Goal: Information Seeking & Learning: Compare options

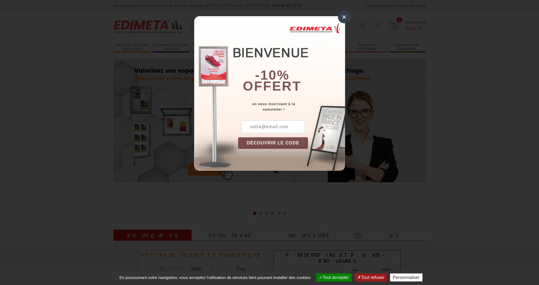
click at [346, 16] on div "×" at bounding box center [344, 17] width 13 height 13
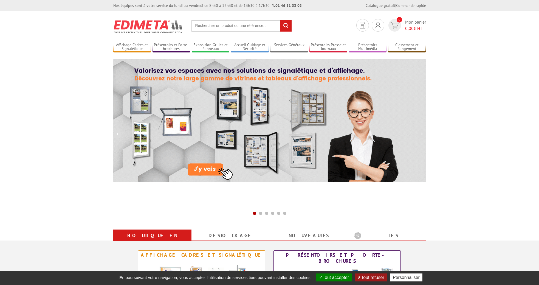
click at [237, 27] on input "text" at bounding box center [242, 26] width 100 height 12
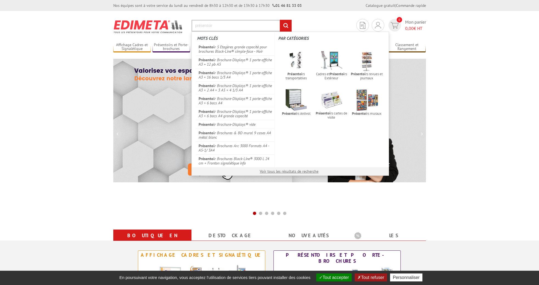
type input "présentoir"
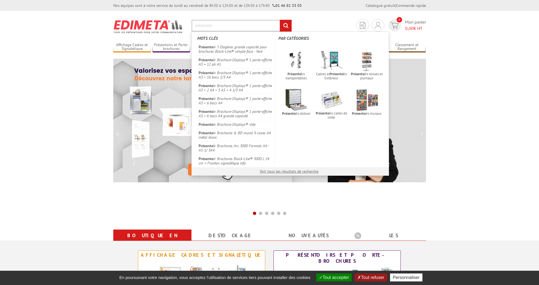
click at [286, 26] on input "rechercher" at bounding box center [286, 26] width 12 height 12
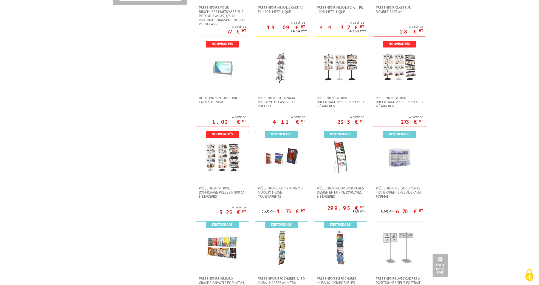
scroll to position [381, 0]
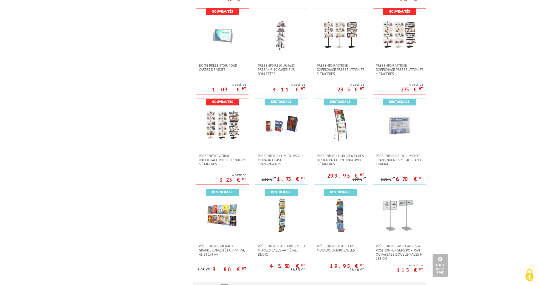
click at [469, 163] on body "Nos équipes sont à votre service du lundi au vendredi de 8h30 à 12h30 et de 13h…" at bounding box center [269, 80] width 539 height 922
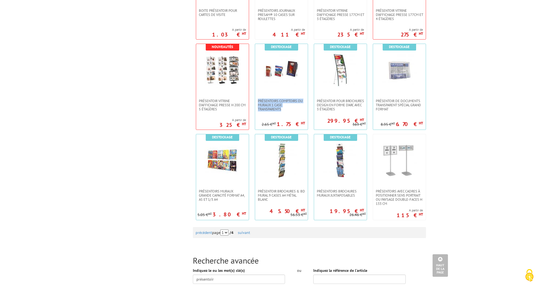
scroll to position [438, 0]
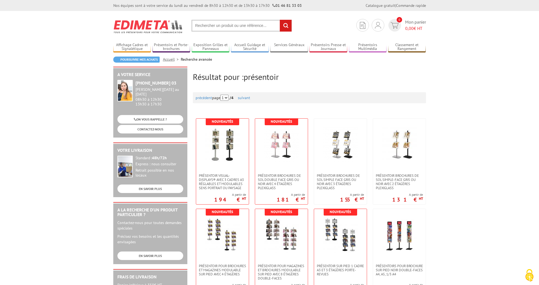
scroll to position [0, 0]
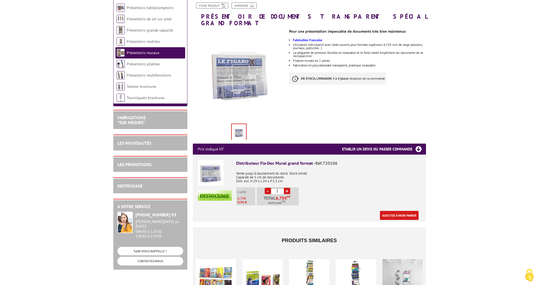
scroll to position [98, 0]
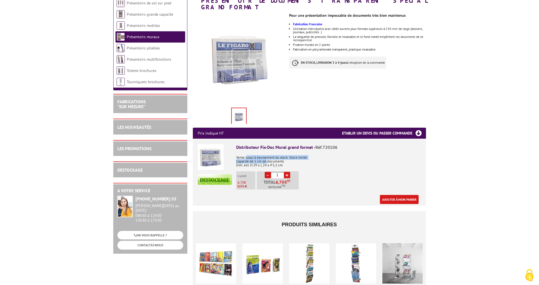
drag, startPoint x: 247, startPoint y: 150, endPoint x: 268, endPoint y: 155, distance: 22.6
click at [268, 156] on p "Vente jusqu'à épuisement du stock. Stock limité. Capacité de 5 cm de documents …" at bounding box center [328, 159] width 185 height 15
click at [268, 155] on p "Vente jusqu'à épuisement du stock. Stock limité. Capacité de 5 cm de documents …" at bounding box center [328, 159] width 185 height 15
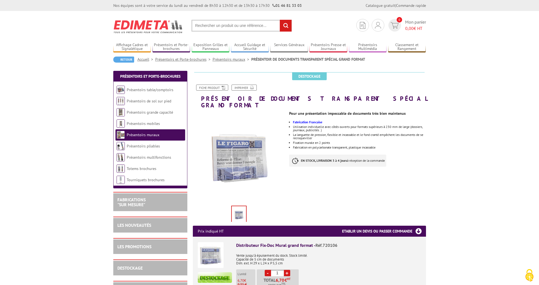
scroll to position [0, 0]
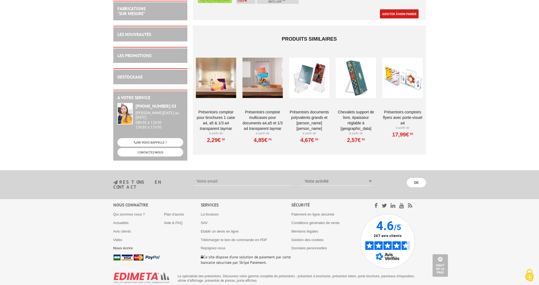
scroll to position [306, 0]
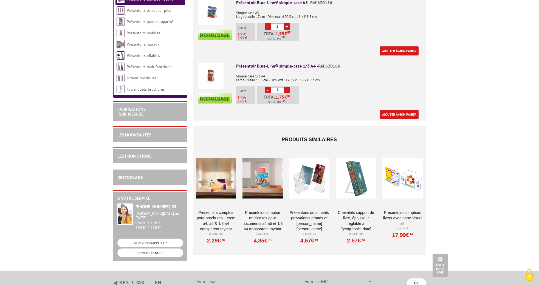
click at [483, 195] on body "Nos équipes sont à votre service du lundi au vendredi de 8h30 à 12h30 et de 13h…" at bounding box center [269, 45] width 539 height 703
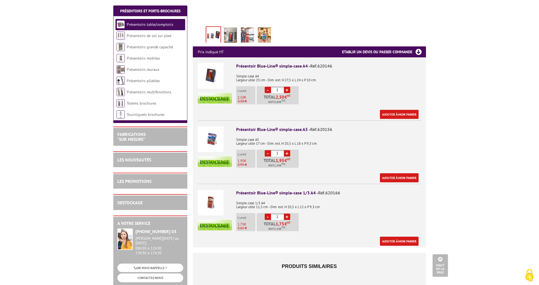
scroll to position [182, 0]
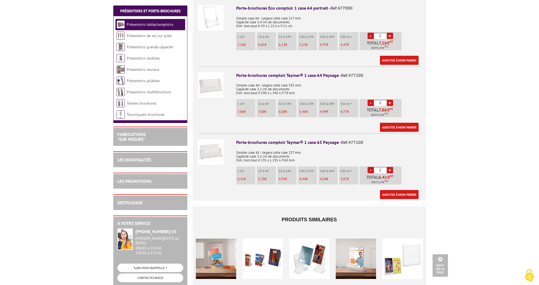
scroll to position [332, 0]
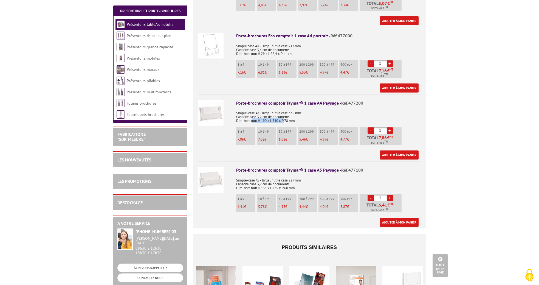
drag, startPoint x: 253, startPoint y: 118, endPoint x: 286, endPoint y: 119, distance: 32.7
click at [286, 119] on p "Simple-case A4 - largeur utile case 335 mm Capacité case 3,2 cm de documents Di…" at bounding box center [328, 114] width 185 height 15
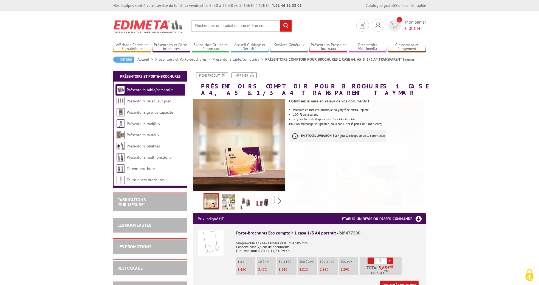
scroll to position [0, 0]
click at [157, 92] on li "Présentoirs table/comptoirs" at bounding box center [151, 89] width 70 height 11
click at [155, 89] on link "Présentoirs table/comptoirs" at bounding box center [150, 89] width 47 height 5
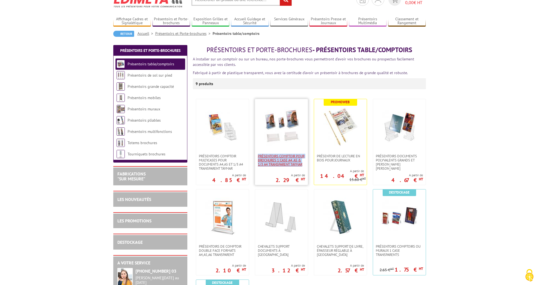
scroll to position [26, 0]
drag, startPoint x: 291, startPoint y: 164, endPoint x: 457, endPoint y: 163, distance: 165.8
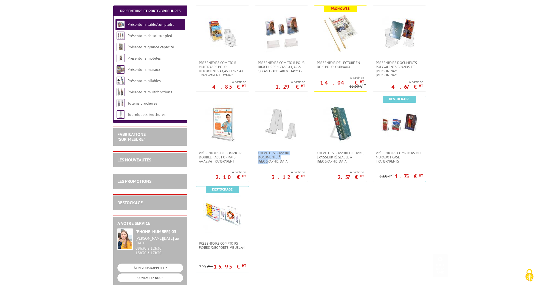
scroll to position [131, 0]
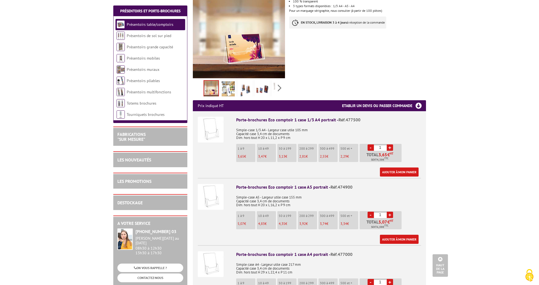
scroll to position [101, 0]
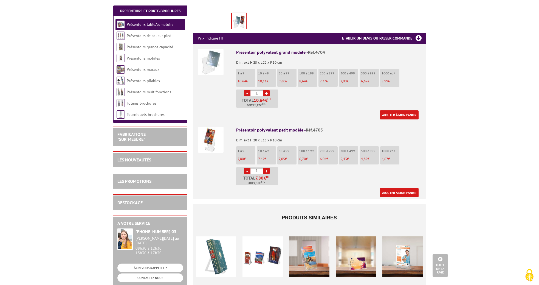
scroll to position [181, 0]
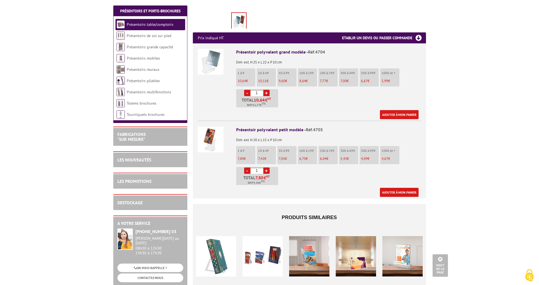
click at [266, 127] on div "Présentoir polyvalent petit modèle - Réf.4705" at bounding box center [328, 130] width 185 height 6
drag, startPoint x: 236, startPoint y: 121, endPoint x: 291, endPoint y: 132, distance: 55.6
click at [290, 131] on div "Présentoir polyvalent petit modèle - Réf.4705 Dim. ext. H 20 x L 15 x P 10 cm 1…" at bounding box center [328, 162] width 185 height 70
copy div "Présentoir polyvalent petit modèle - Réf.4705 Dim. ext. H 20 x L 15 x P 10 cm"
click at [307, 134] on p "Dim. ext. H 20 x L 15 x P 10 cm" at bounding box center [328, 138] width 185 height 8
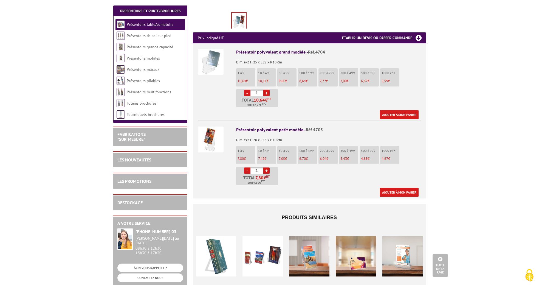
click at [204, 130] on img at bounding box center [211, 140] width 26 height 26
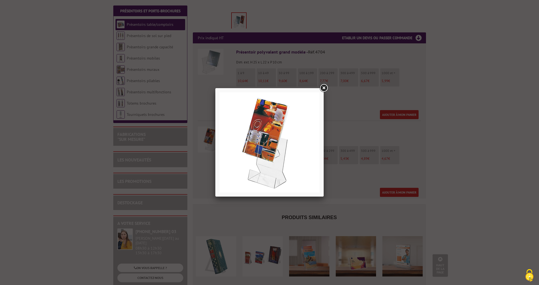
click at [323, 85] on link at bounding box center [324, 88] width 10 height 10
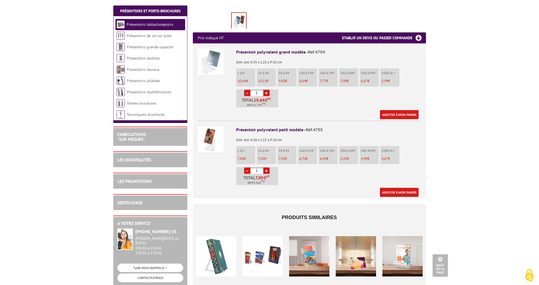
click at [238, 127] on div "Présentoir polyvalent petit modèle - Réf.4705" at bounding box center [328, 130] width 185 height 6
drag, startPoint x: 261, startPoint y: 126, endPoint x: 167, endPoint y: 57, distance: 116.8
click at [288, 134] on li "Présentoir polyvalent petit modèle - Réf.4705 Dim. ext. H 20 x L 15 x P 10 cm 1…" at bounding box center [309, 159] width 223 height 76
copy div "Présentoir polyvalent petit modèle - Réf.4705 Dim. ext. H 20 x L 15 x P 10 cm"
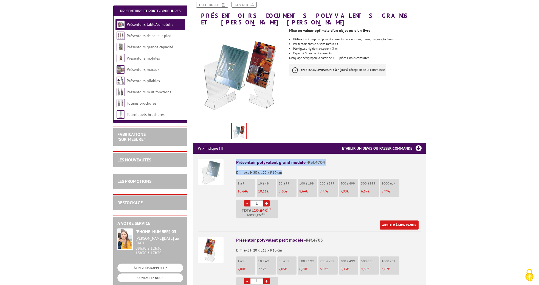
drag, startPoint x: 240, startPoint y: 155, endPoint x: 293, endPoint y: 164, distance: 53.2
click at [294, 165] on li "Présentoir polyvalent grand modèle - Réf.4704 Dim. ext. H 25 x L 22 x P 10 cm 1…" at bounding box center [309, 192] width 223 height 76
copy div "Présentoir polyvalent grand modèle - Réf.4704 Dim. ext. H 25 x L 22 x P 10 cm"
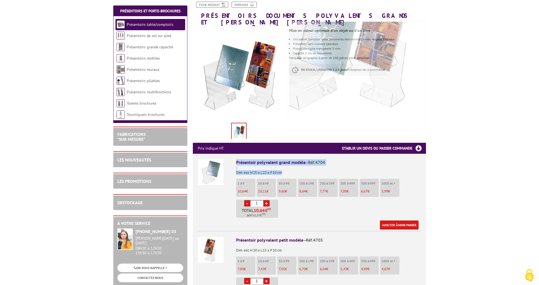
click at [216, 165] on img at bounding box center [211, 172] width 26 height 26
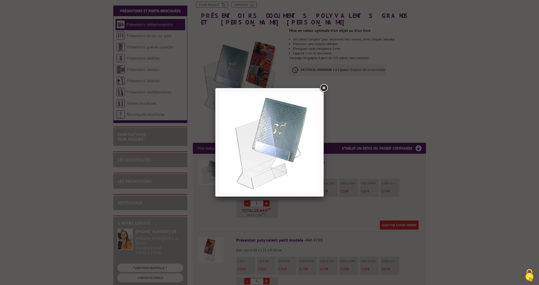
click at [370, 115] on div at bounding box center [269, 142] width 539 height 285
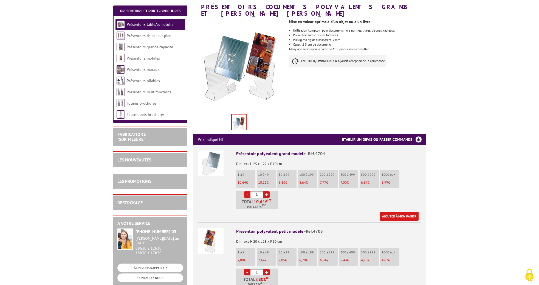
scroll to position [99, 0]
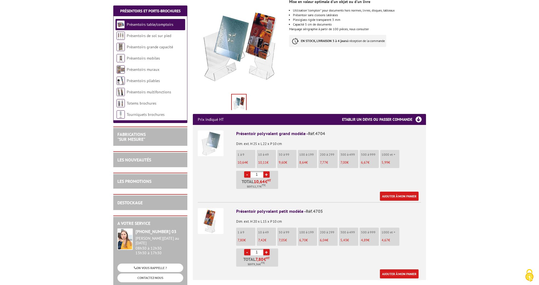
click at [239, 160] on span "10,64" at bounding box center [242, 162] width 9 height 5
drag, startPoint x: 242, startPoint y: 155, endPoint x: 258, endPoint y: 158, distance: 16.3
click at [251, 161] on p "10,64 €" at bounding box center [247, 163] width 18 height 4
copy p "10,64 €"
drag, startPoint x: 237, startPoint y: 233, endPoint x: 249, endPoint y: 233, distance: 11.8
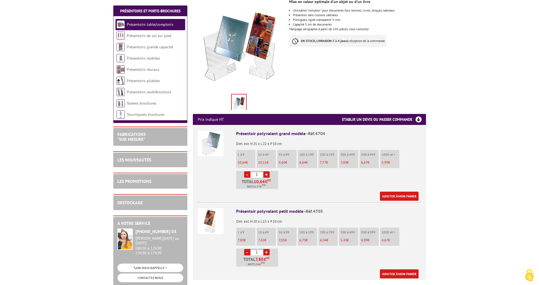
click at [249, 233] on li "1 à 9 7,80 €" at bounding box center [245, 237] width 19 height 18
drag, startPoint x: 249, startPoint y: 233, endPoint x: 245, endPoint y: 233, distance: 3.6
click at [248, 238] on p "7,80 €" at bounding box center [247, 240] width 18 height 4
drag, startPoint x: 248, startPoint y: 233, endPoint x: 238, endPoint y: 233, distance: 10.5
click at [238, 238] on p "7,80 €" at bounding box center [247, 240] width 18 height 4
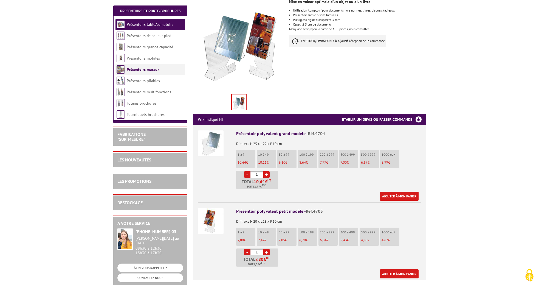
copy p "7,80 €"
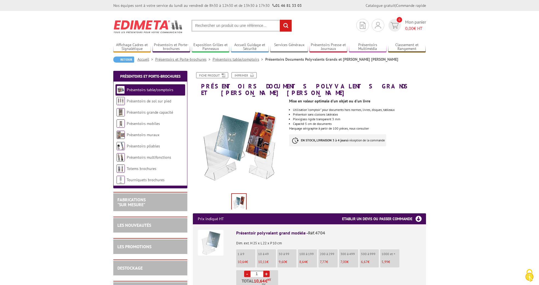
scroll to position [0, 0]
click at [74, 0] on div "Nos équipes sont à votre service du [DATE] au [DATE] de 8h30 à 12h30 et de 13h3…" at bounding box center [269, 5] width 539 height 11
